Goal: Transaction & Acquisition: Purchase product/service

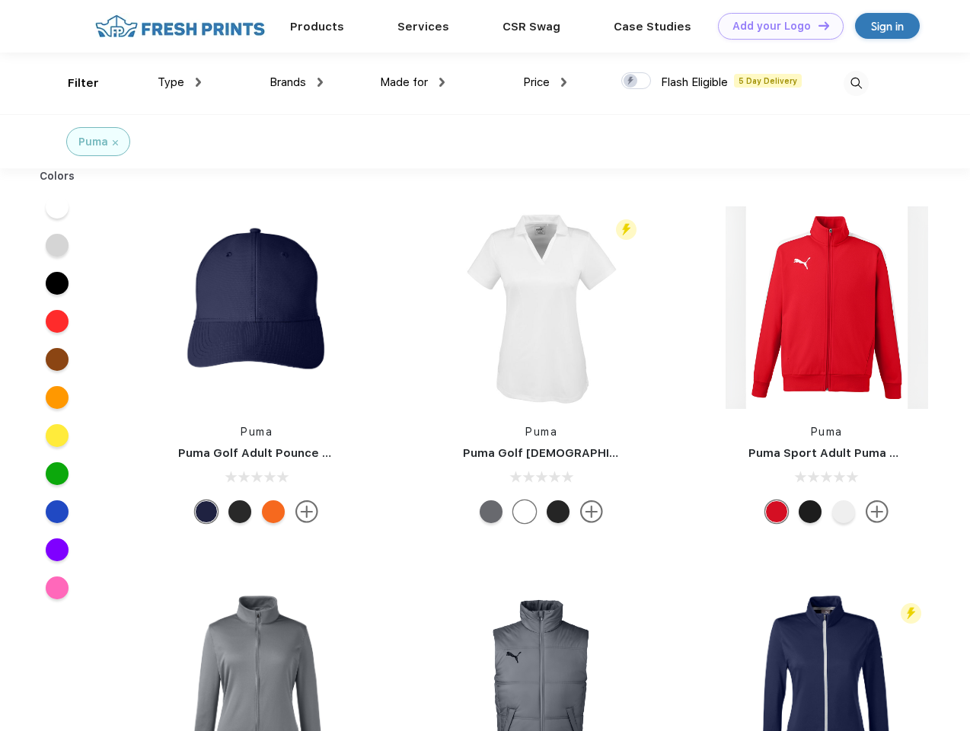
scroll to position [1, 0]
click at [775, 26] on link "Add your Logo Design Tool" at bounding box center [781, 26] width 126 height 27
click at [0, 0] on div "Design Tool" at bounding box center [0, 0] width 0 height 0
click at [817, 25] on link "Add your Logo Design Tool" at bounding box center [781, 26] width 126 height 27
click at [73, 83] on div "Filter" at bounding box center [83, 84] width 31 height 18
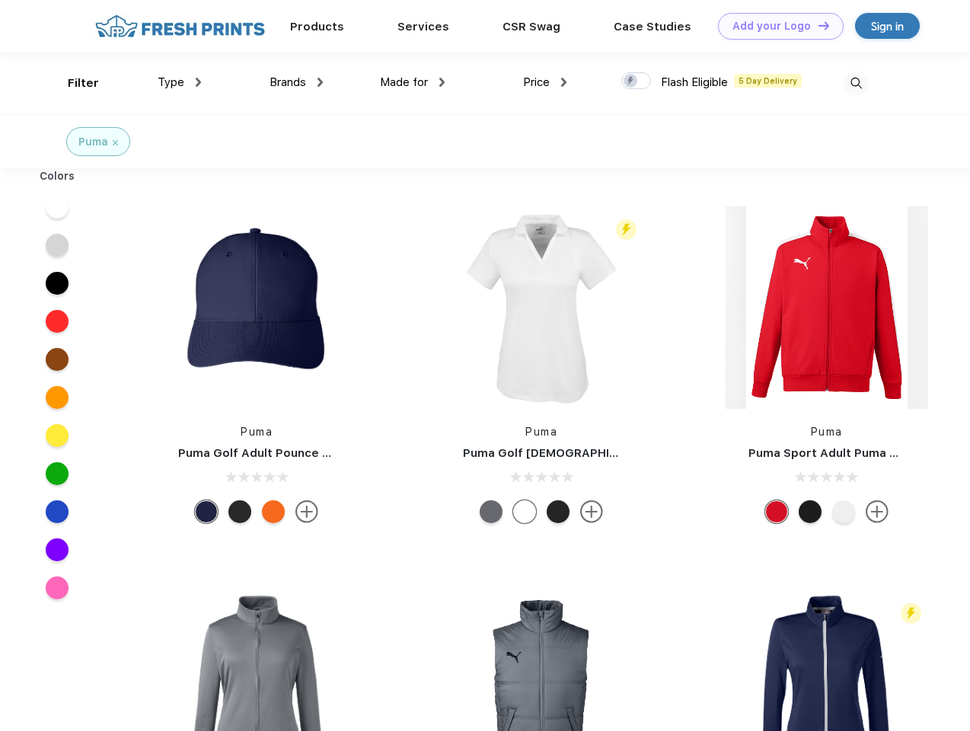
click at [180, 82] on span "Type" at bounding box center [171, 82] width 27 height 14
click at [296, 82] on span "Brands" at bounding box center [287, 82] width 37 height 14
click at [413, 82] on span "Made for" at bounding box center [404, 82] width 48 height 14
click at [545, 82] on span "Price" at bounding box center [536, 82] width 27 height 14
click at [636, 81] on div at bounding box center [636, 80] width 30 height 17
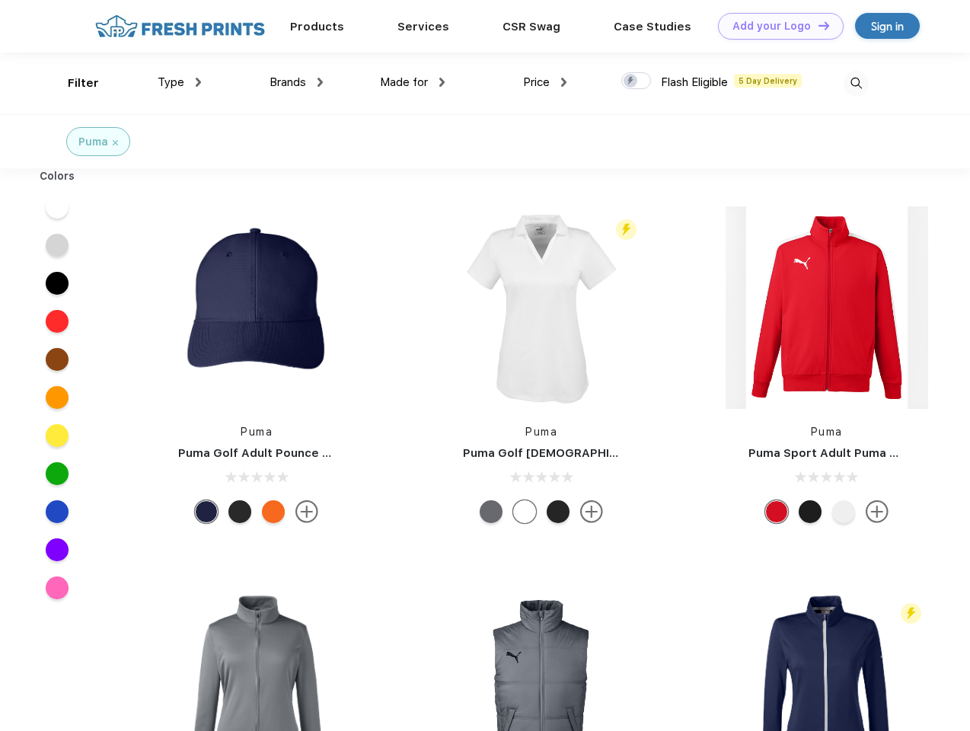
click at [631, 81] on input "checkbox" at bounding box center [626, 77] width 10 height 10
click at [856, 83] on img at bounding box center [855, 83] width 25 height 25
